Goal: Task Accomplishment & Management: Use online tool/utility

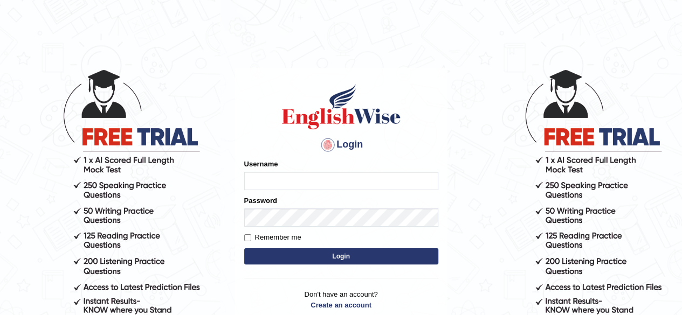
type input "PujaC"
click at [346, 261] on button "Login" at bounding box center [341, 257] width 194 height 16
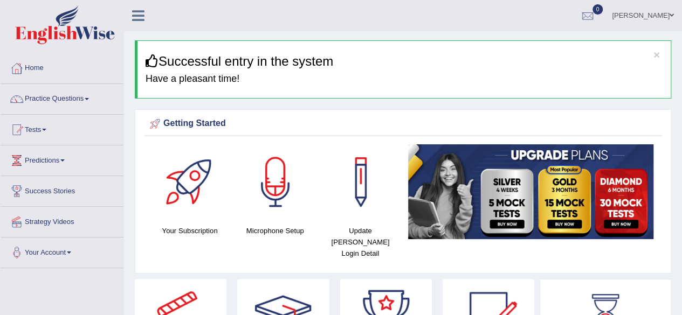
click at [277, 188] on div at bounding box center [275, 182] width 75 height 75
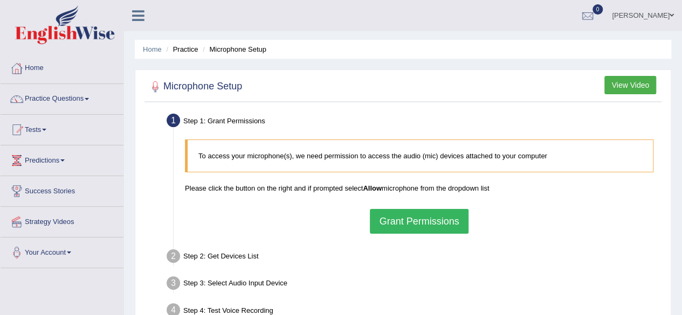
click at [453, 220] on button "Grant Permissions" at bounding box center [419, 221] width 98 height 25
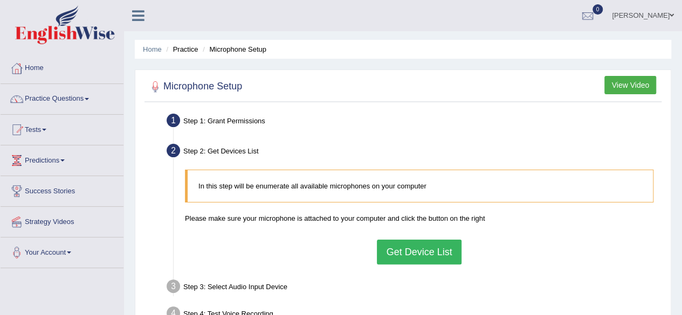
click at [444, 250] on button "Get Device List" at bounding box center [419, 252] width 84 height 25
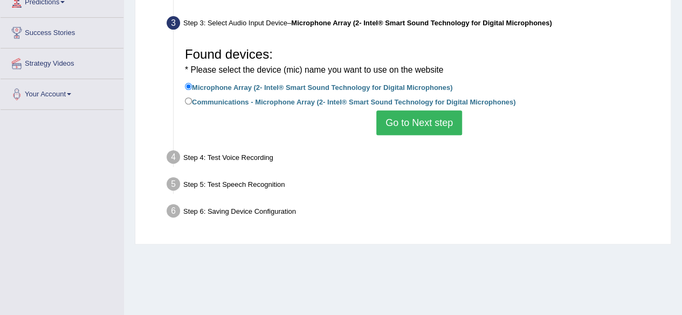
scroll to position [216, 0]
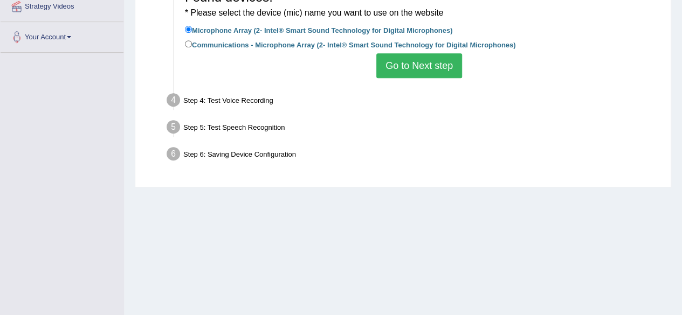
click at [445, 71] on button "Go to Next step" at bounding box center [419, 65] width 86 height 25
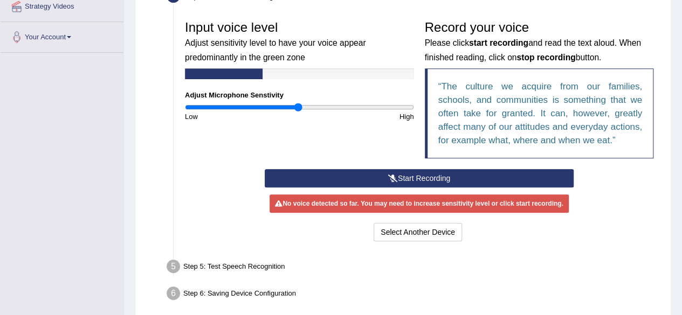
click at [408, 180] on button "Start Recording" at bounding box center [419, 178] width 309 height 18
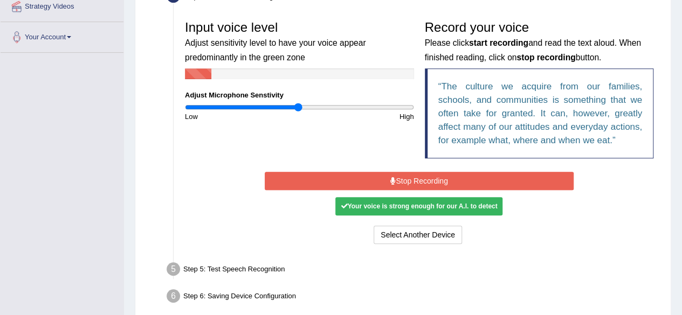
click at [440, 182] on button "Stop Recording" at bounding box center [419, 181] width 309 height 18
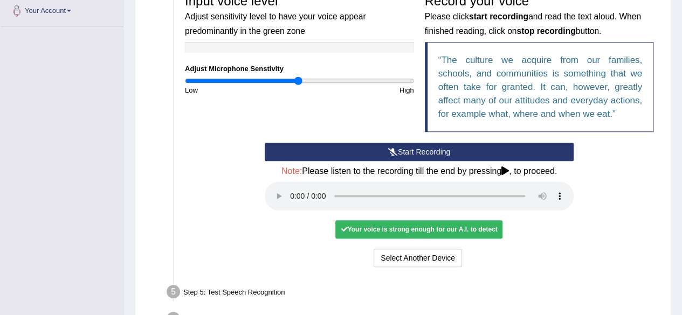
scroll to position [259, 0]
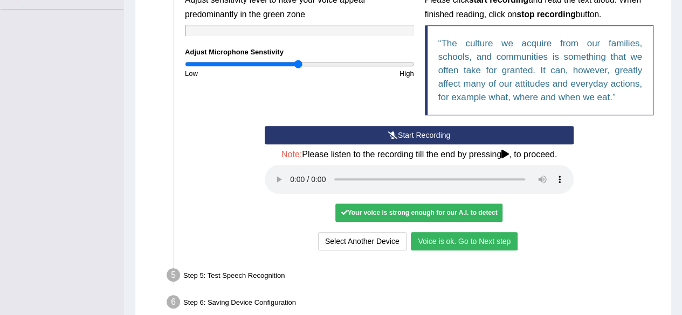
click at [475, 243] on button "Voice is ok. Go to Next step" at bounding box center [464, 241] width 107 height 18
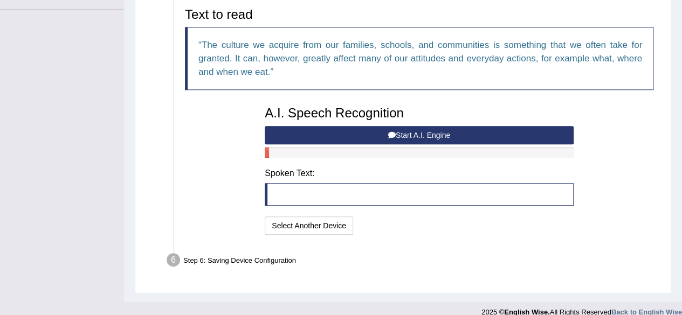
click at [409, 136] on button "Start A.I. Engine" at bounding box center [419, 135] width 309 height 18
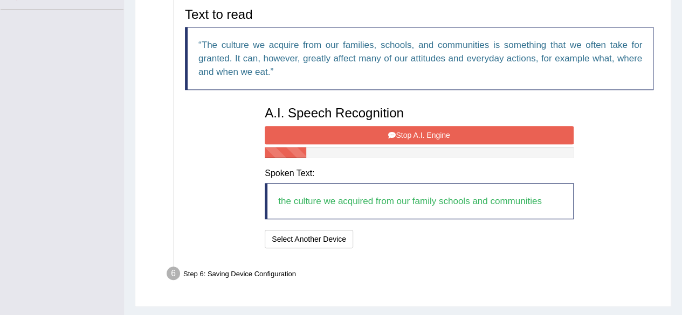
click at [399, 138] on button "Stop A.I. Engine" at bounding box center [419, 135] width 309 height 18
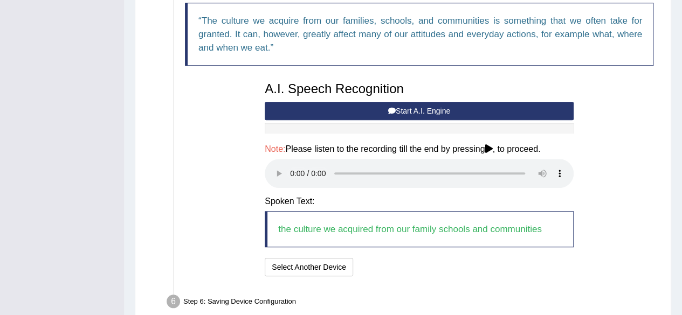
scroll to position [335, 0]
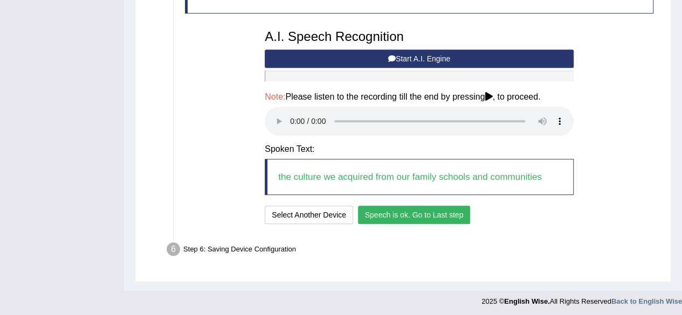
click at [395, 216] on button "Speech is ok. Go to Last step" at bounding box center [414, 215] width 113 height 18
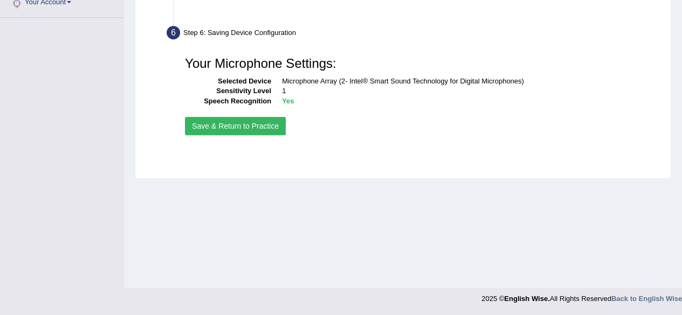
scroll to position [250, 0]
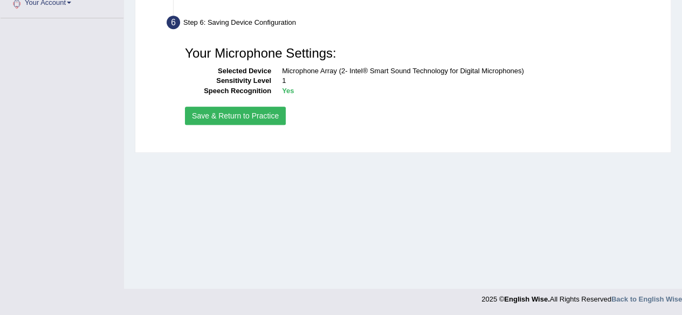
click at [235, 109] on button "Save & Return to Practice" at bounding box center [235, 116] width 101 height 18
click at [236, 112] on button "Save & Return to Practice" at bounding box center [235, 116] width 101 height 18
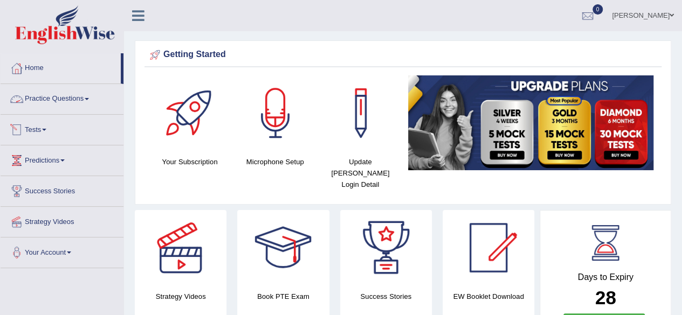
click at [86, 99] on link "Practice Questions" at bounding box center [62, 97] width 123 height 27
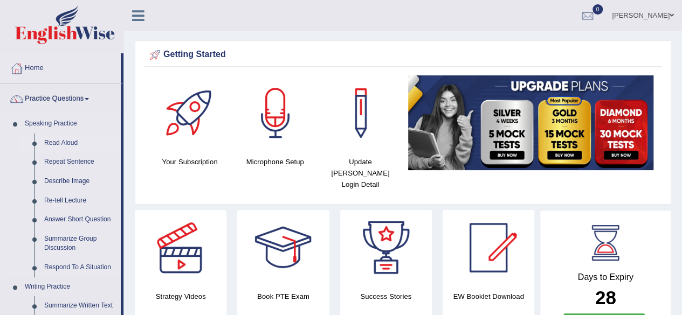
click at [71, 140] on link "Read Aloud" at bounding box center [79, 143] width 81 height 19
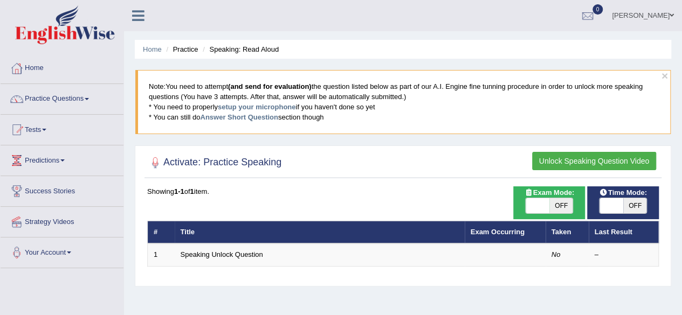
scroll to position [54, 0]
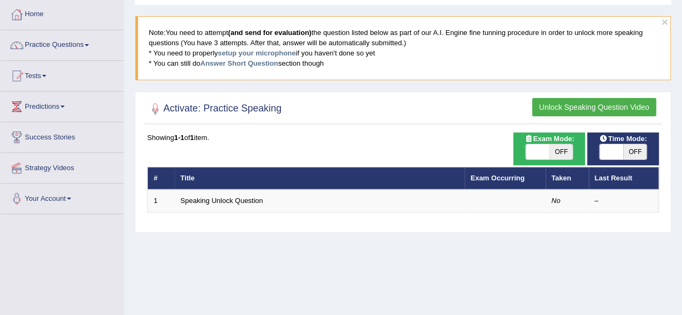
click at [611, 109] on button "Unlock Speaking Question Video" at bounding box center [594, 107] width 124 height 18
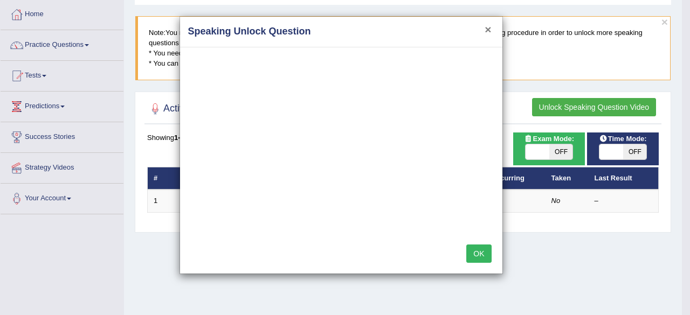
click at [490, 29] on button "×" at bounding box center [488, 29] width 6 height 11
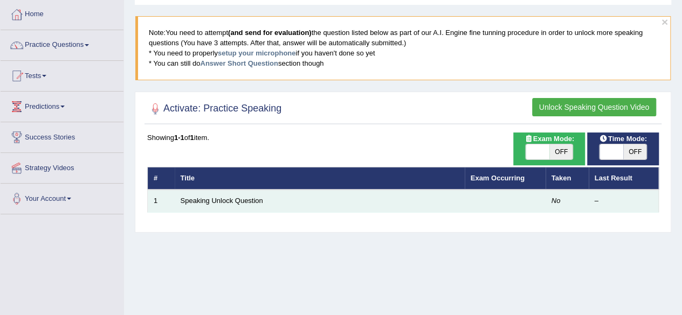
click at [169, 202] on td "1" at bounding box center [161, 201] width 27 height 23
click at [239, 201] on link "Speaking Unlock Question" at bounding box center [222, 201] width 83 height 8
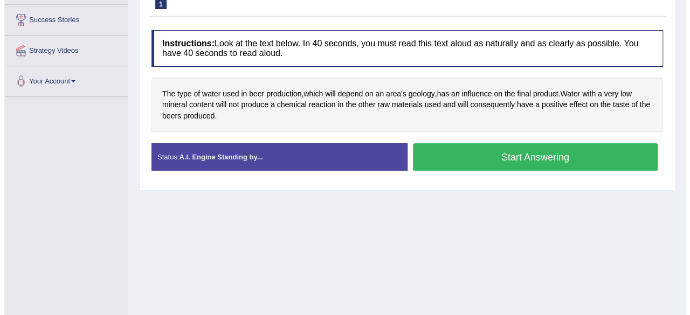
scroll to position [108, 0]
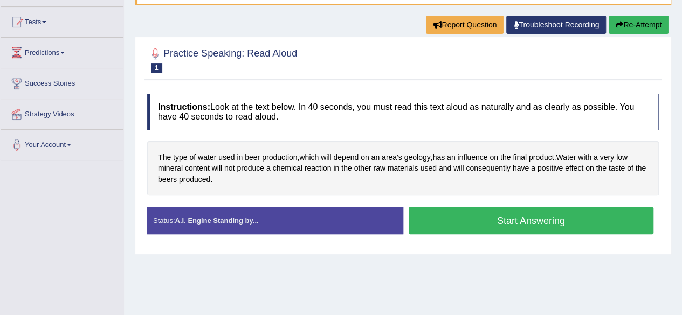
click at [531, 228] on button "Start Answering" at bounding box center [531, 221] width 245 height 28
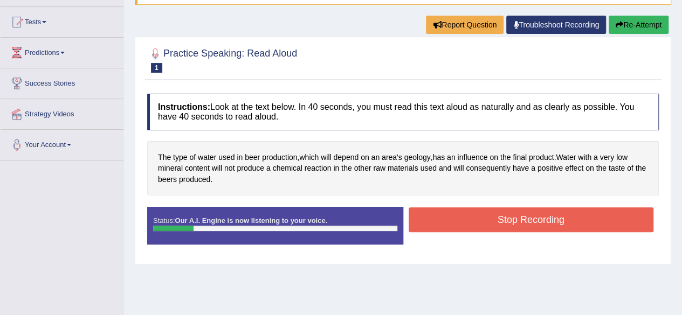
click at [501, 221] on button "Stop Recording" at bounding box center [531, 220] width 245 height 25
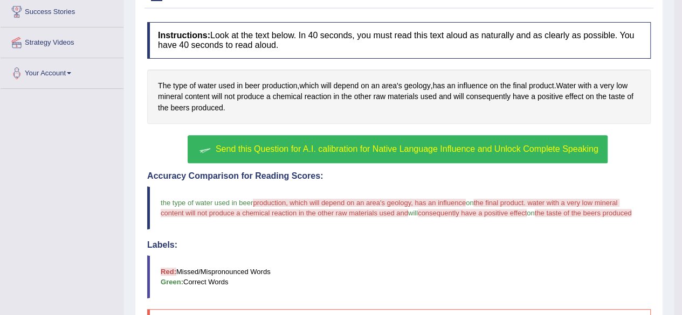
scroll to position [176, 0]
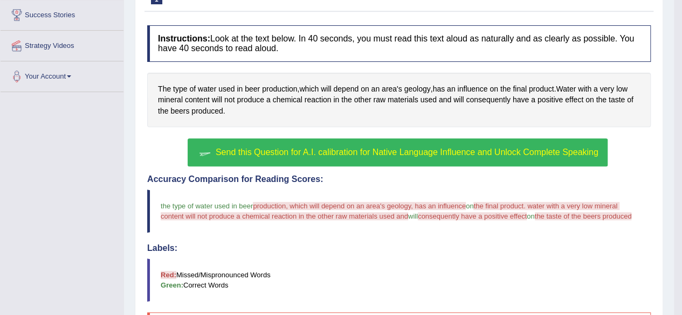
click at [398, 149] on span "Send this Question for A.I. calibration for Native Language Influence and Unloc…" at bounding box center [407, 152] width 383 height 9
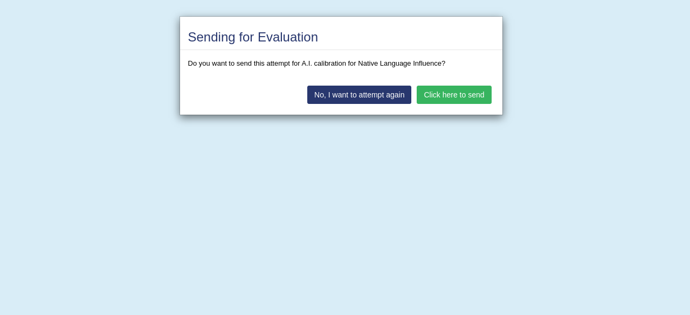
click at [445, 97] on button "Click here to send" at bounding box center [454, 95] width 74 height 18
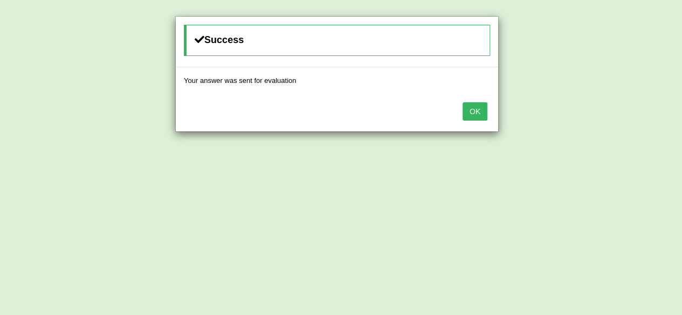
click at [473, 108] on button "OK" at bounding box center [475, 111] width 25 height 18
